Goal: Task Accomplishment & Management: Manage account settings

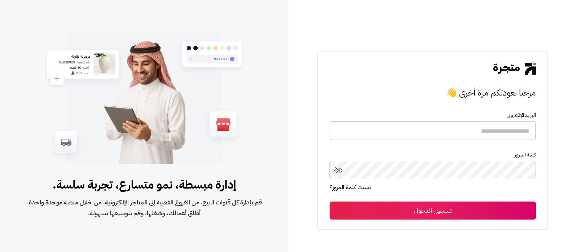
drag, startPoint x: 491, startPoint y: 130, endPoint x: 388, endPoint y: 160, distance: 107.5
click at [491, 130] on input "text" at bounding box center [433, 130] width 206 height 19
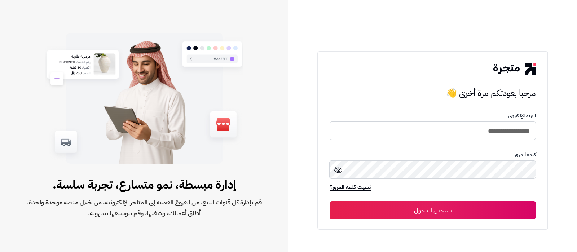
type input "**********"
click at [330, 201] on button "تسجيل الدخول" at bounding box center [433, 210] width 206 height 18
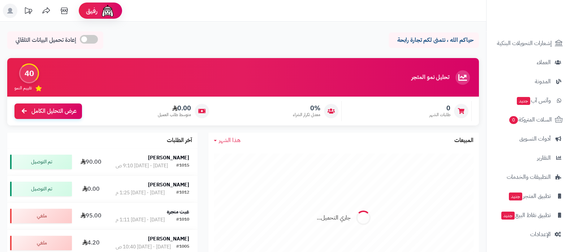
scroll to position [135, 0]
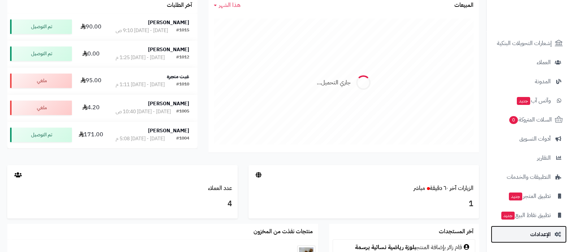
click at [530, 232] on span "الإعدادات" at bounding box center [540, 235] width 21 height 10
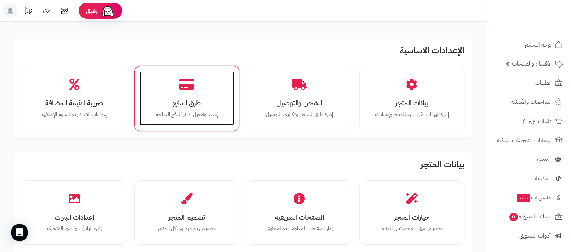
click at [202, 103] on h3 "طرق الدفع" at bounding box center [187, 103] width 80 height 8
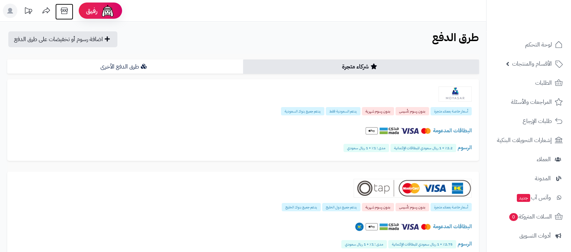
click at [69, 13] on icon at bounding box center [64, 11] width 14 height 14
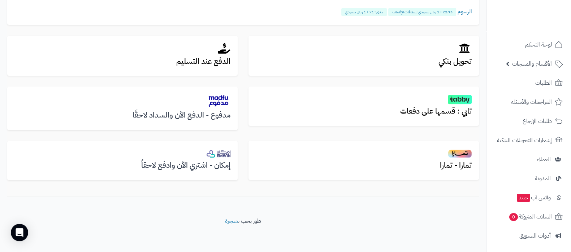
scroll to position [233, 0]
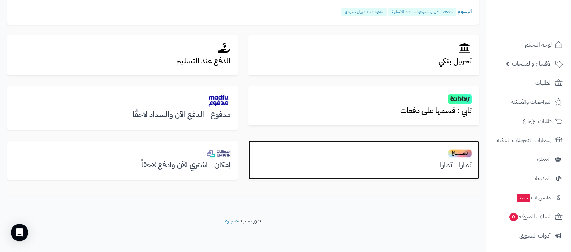
click at [449, 161] on h3 "تمارا - تمارا" at bounding box center [364, 165] width 216 height 8
